Goal: Transaction & Acquisition: Purchase product/service

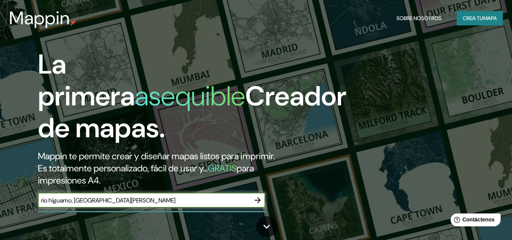
type input "rio higuamo, [GEOGRAPHIC_DATA][PERSON_NAME]"
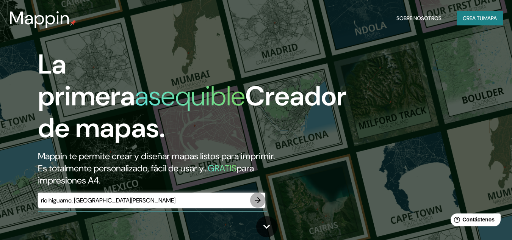
click at [258, 200] on icon "button" at bounding box center [258, 200] width 6 height 6
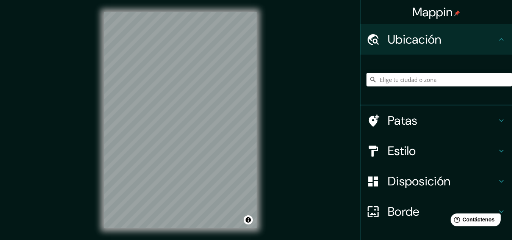
click at [412, 153] on h4 "Estilo" at bounding box center [441, 150] width 109 height 15
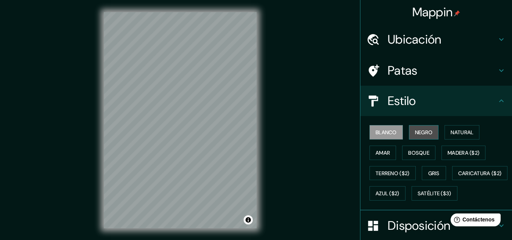
click at [415, 134] on font "Negro" at bounding box center [424, 132] width 18 height 7
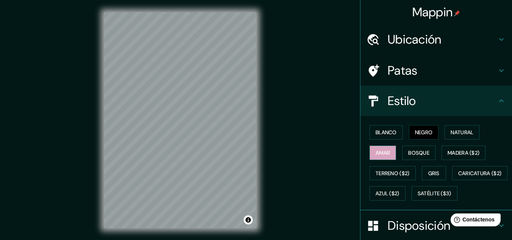
click at [375, 152] on font "Amar" at bounding box center [382, 152] width 14 height 7
click at [381, 132] on font "Blanco" at bounding box center [385, 132] width 21 height 7
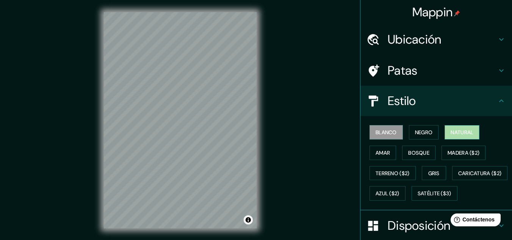
click at [453, 131] on font "Natural" at bounding box center [461, 132] width 23 height 7
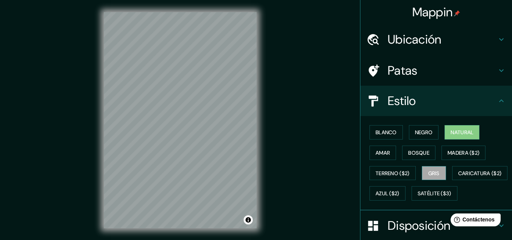
click at [437, 177] on button "Gris" at bounding box center [434, 173] width 24 height 14
click at [451, 132] on font "Natural" at bounding box center [461, 132] width 23 height 7
click at [454, 106] on h4 "Estilo" at bounding box center [441, 100] width 109 height 15
click at [497, 102] on icon at bounding box center [501, 100] width 9 height 9
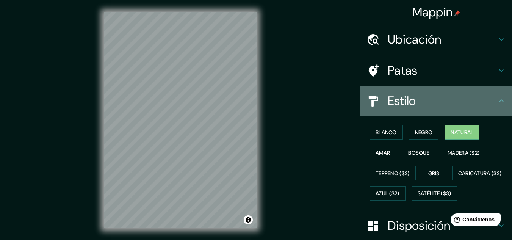
click at [497, 98] on icon at bounding box center [501, 100] width 9 height 9
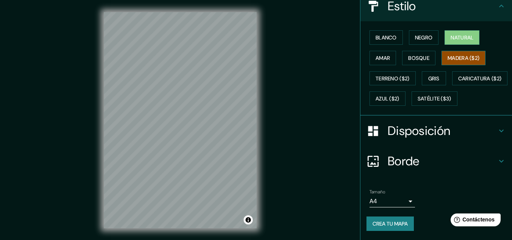
scroll to position [115, 0]
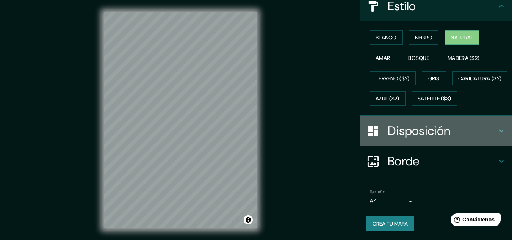
click at [497, 132] on icon at bounding box center [501, 130] width 9 height 9
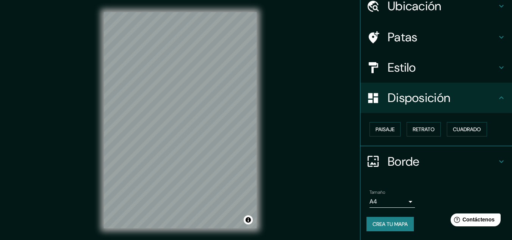
scroll to position [33, 0]
click at [388, 131] on font "Paisaje" at bounding box center [384, 129] width 19 height 7
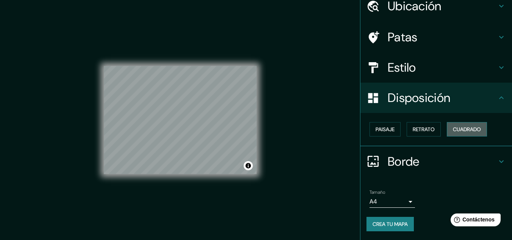
click at [462, 131] on font "Cuadrado" at bounding box center [467, 129] width 28 height 7
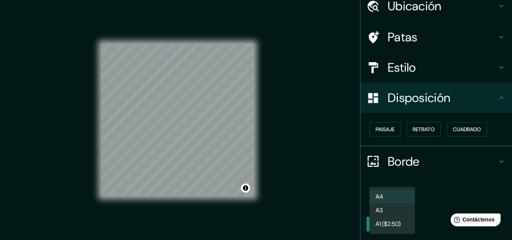
click at [403, 200] on body "Mappin Ubicación Patas Estilo Disposición Paisaje Retrato [PERSON_NAME] [PERSON…" at bounding box center [256, 120] width 512 height 240
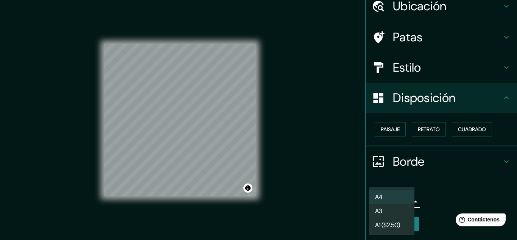
click at [441, 186] on div at bounding box center [258, 120] width 517 height 240
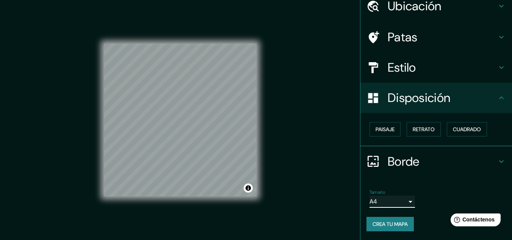
scroll to position [0, 0]
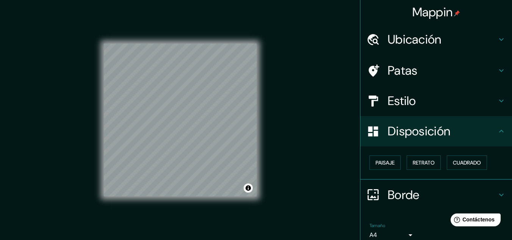
click at [499, 70] on icon at bounding box center [501, 70] width 5 height 3
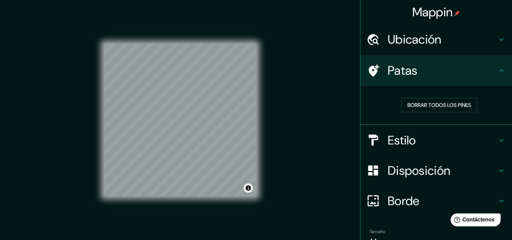
click at [497, 37] on icon at bounding box center [501, 39] width 9 height 9
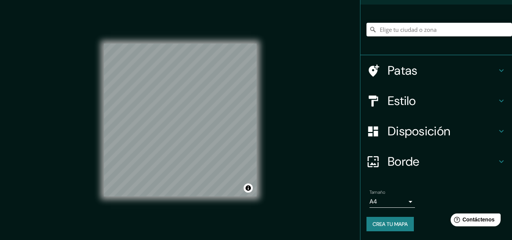
scroll to position [50, 0]
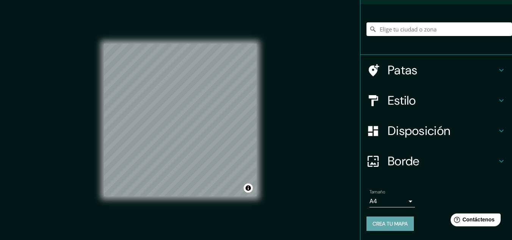
click at [384, 223] on font "Crea tu mapa" at bounding box center [389, 223] width 35 height 7
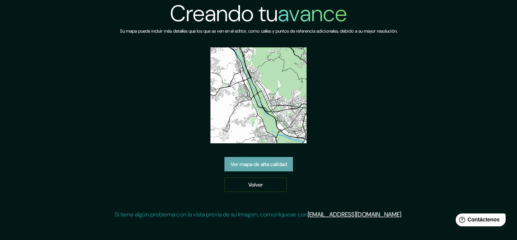
click at [272, 164] on font "Ver mapa de alta calidad" at bounding box center [259, 164] width 56 height 7
